Goal: Task Accomplishment & Management: Manage account settings

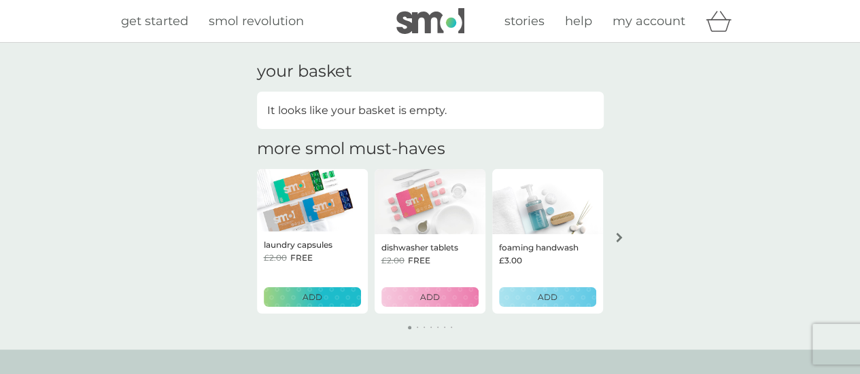
click at [651, 18] on span "my account" at bounding box center [648, 21] width 73 height 15
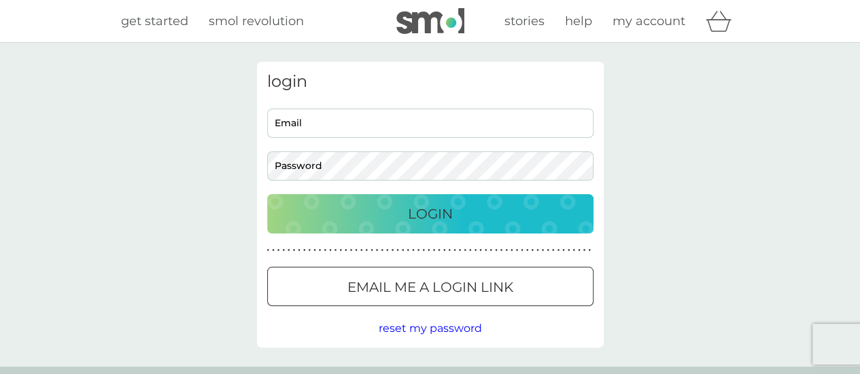
type input "[EMAIL_ADDRESS][DOMAIN_NAME]"
click at [495, 222] on div "Login" at bounding box center [430, 214] width 299 height 22
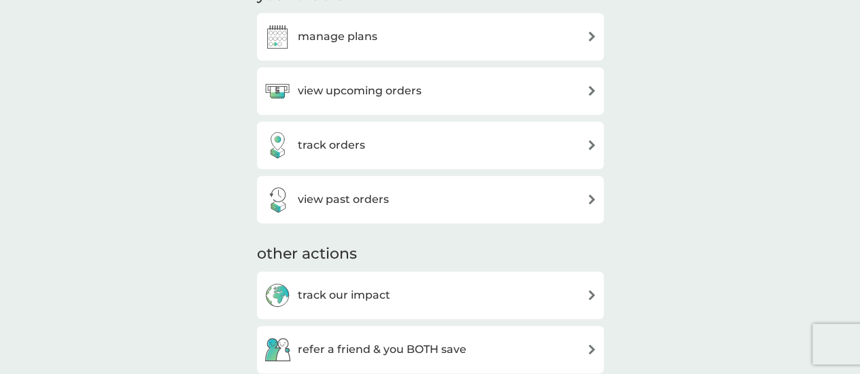
scroll to position [476, 0]
click at [472, 208] on div "view past orders" at bounding box center [430, 198] width 333 height 27
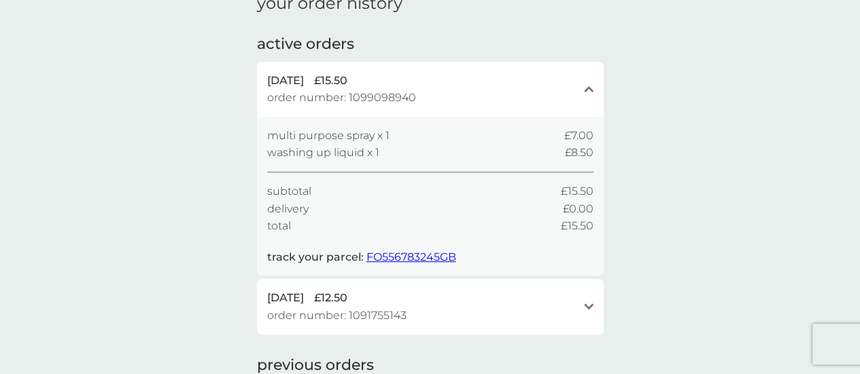
scroll to position [80, 0]
